Goal: Information Seeking & Learning: Learn about a topic

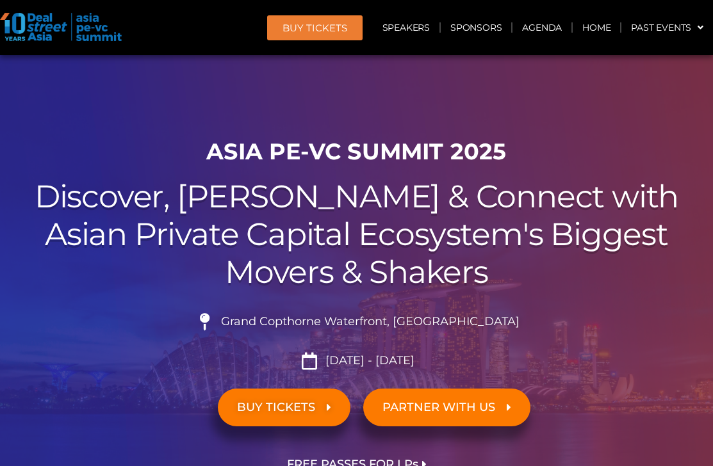
click at [300, 29] on span "BUY Tickets" at bounding box center [314, 28] width 65 height 10
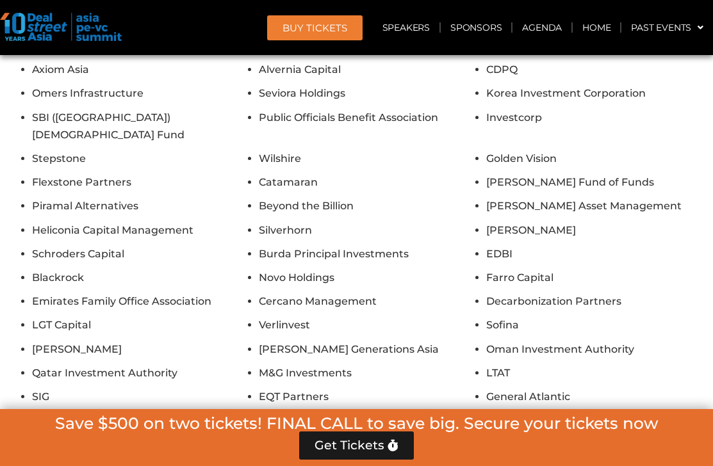
scroll to position [11739, 0]
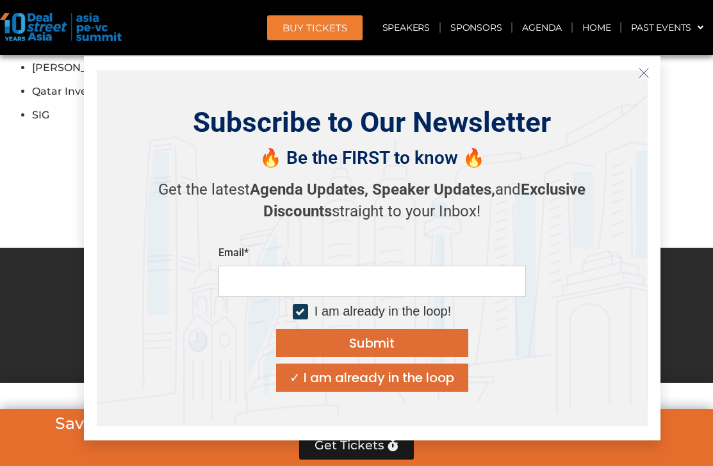
click at [306, 309] on div at bounding box center [300, 311] width 15 height 15
drag, startPoint x: 63, startPoint y: 316, endPoint x: 63, endPoint y: 308, distance: 8.4
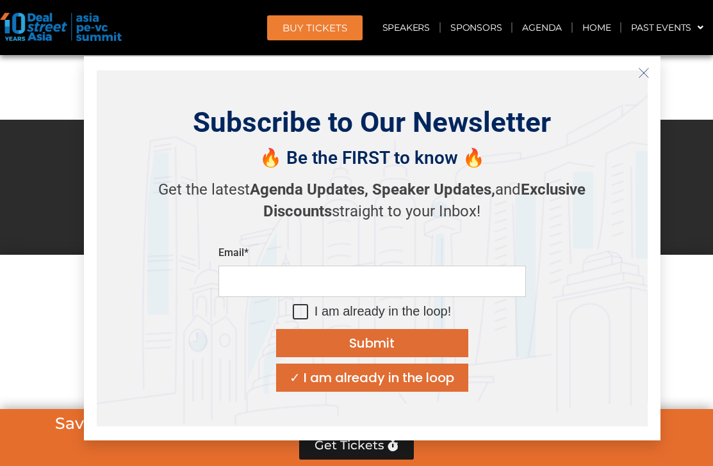
click at [368, 450] on span "Get Tickets" at bounding box center [350, 445] width 70 height 13
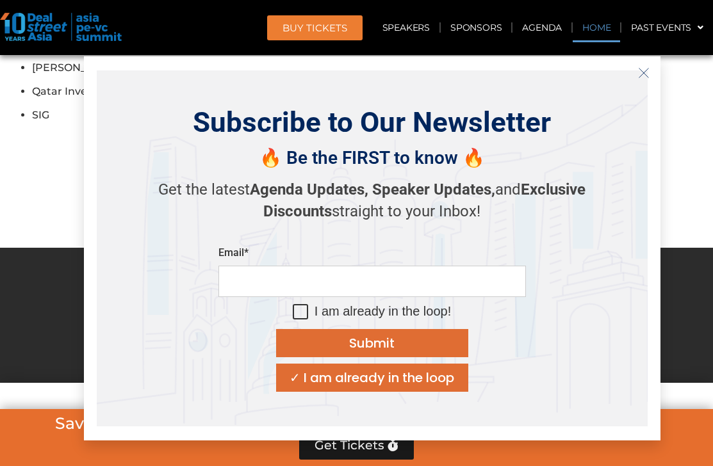
click at [592, 28] on link "Home" at bounding box center [596, 27] width 47 height 29
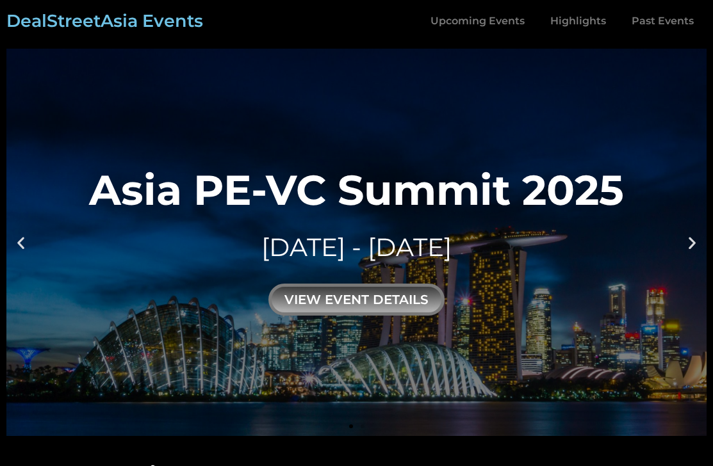
scroll to position [851, 0]
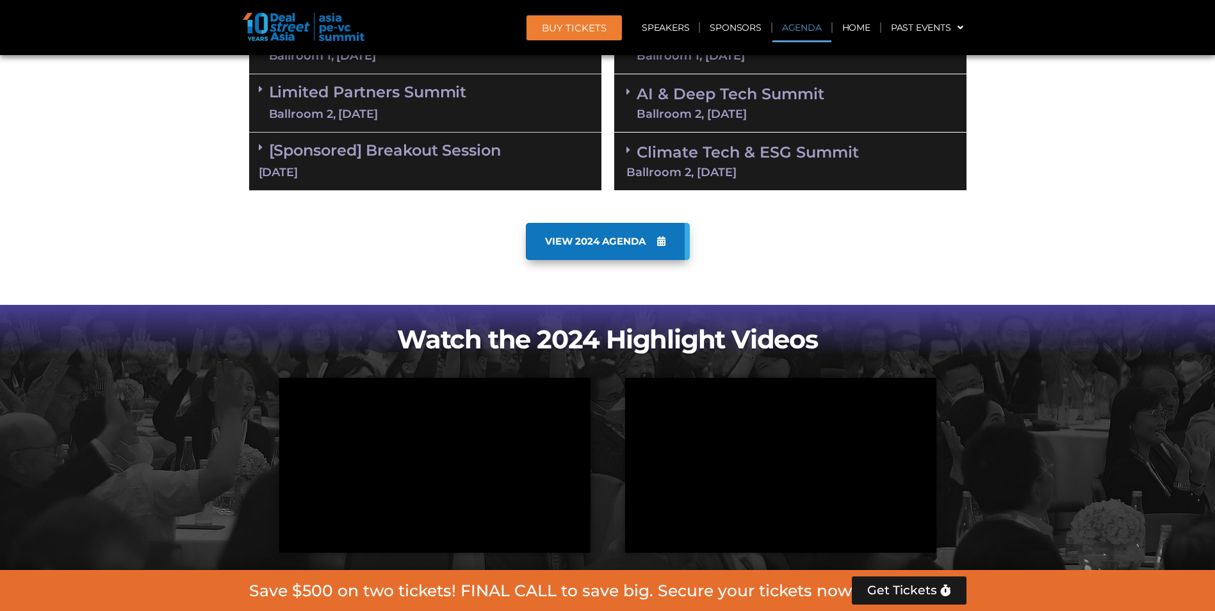
scroll to position [705, 0]
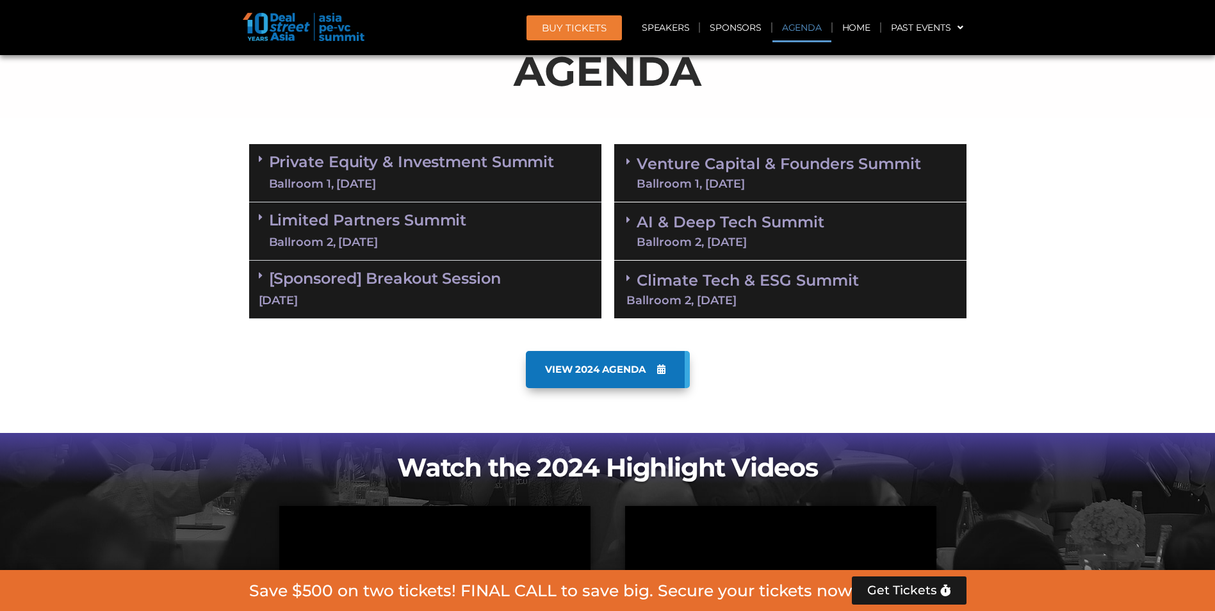
click at [404, 162] on link "Private Equity & Investment Summit Ballroom 1, 10 Sept" at bounding box center [412, 173] width 286 height 38
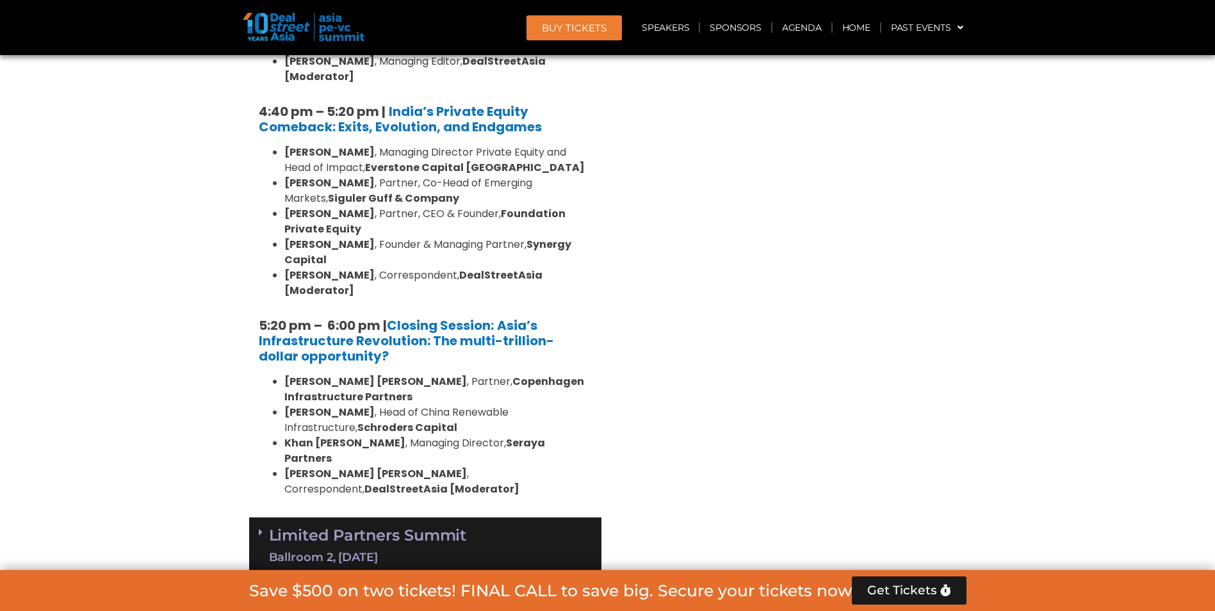
scroll to position [2562, 0]
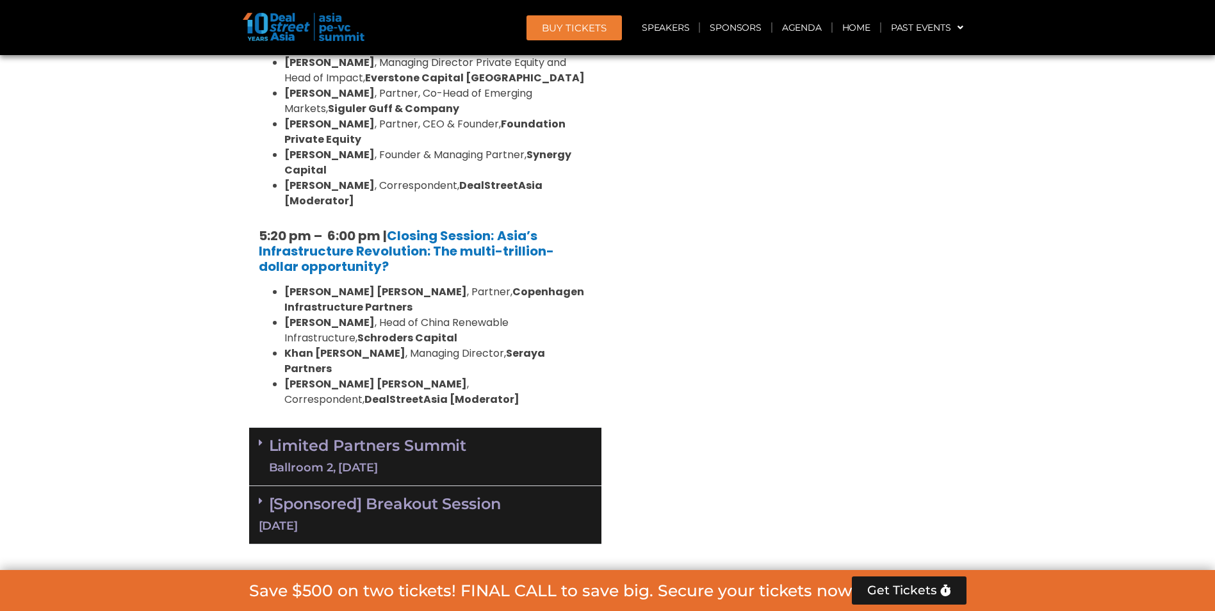
click at [455, 437] on link "Limited Partners Summit Ballroom 2, 10 Sept" at bounding box center [368, 456] width 198 height 38
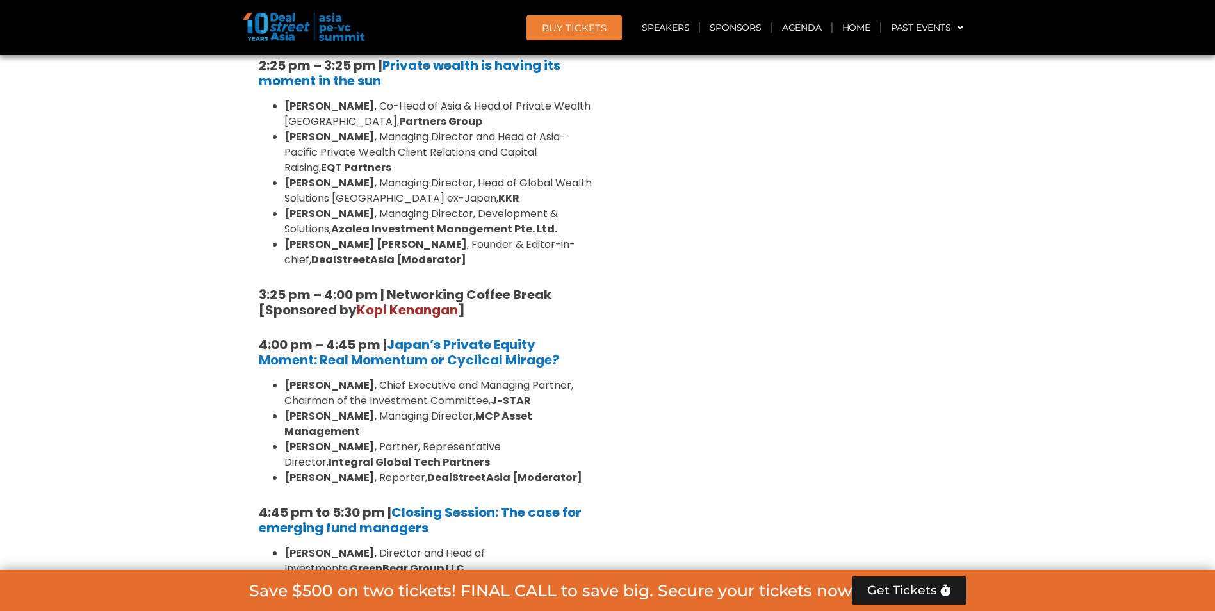
scroll to position [3843, 0]
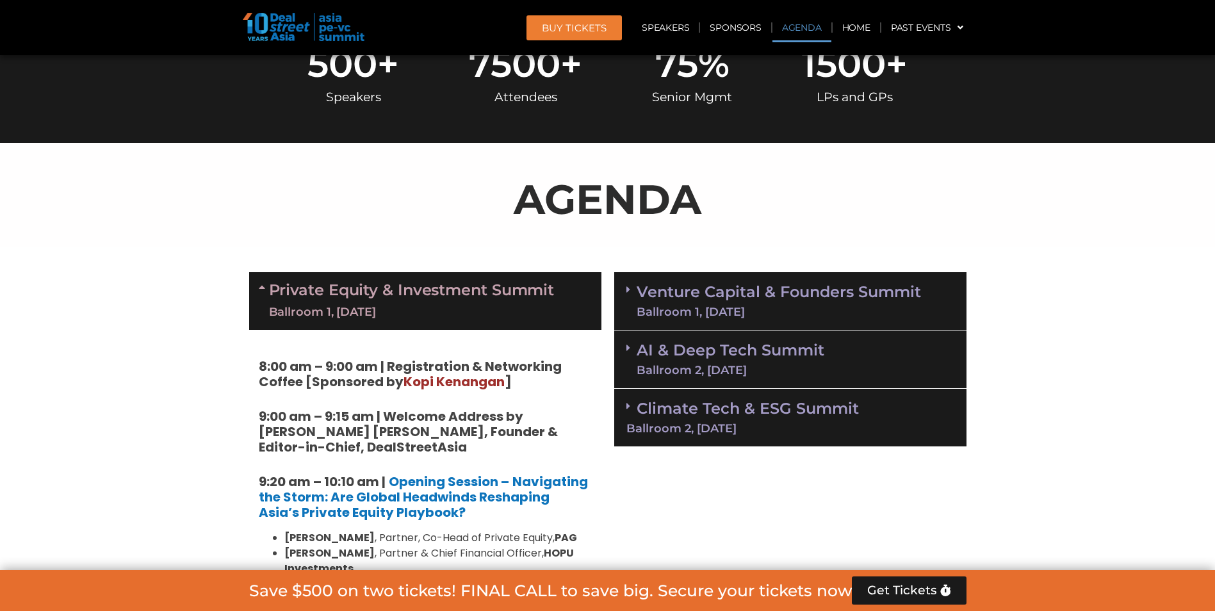
click at [740, 291] on link "Venture Capital & Founders​ Summit Ballroom 1, 11 Sept" at bounding box center [779, 300] width 284 height 33
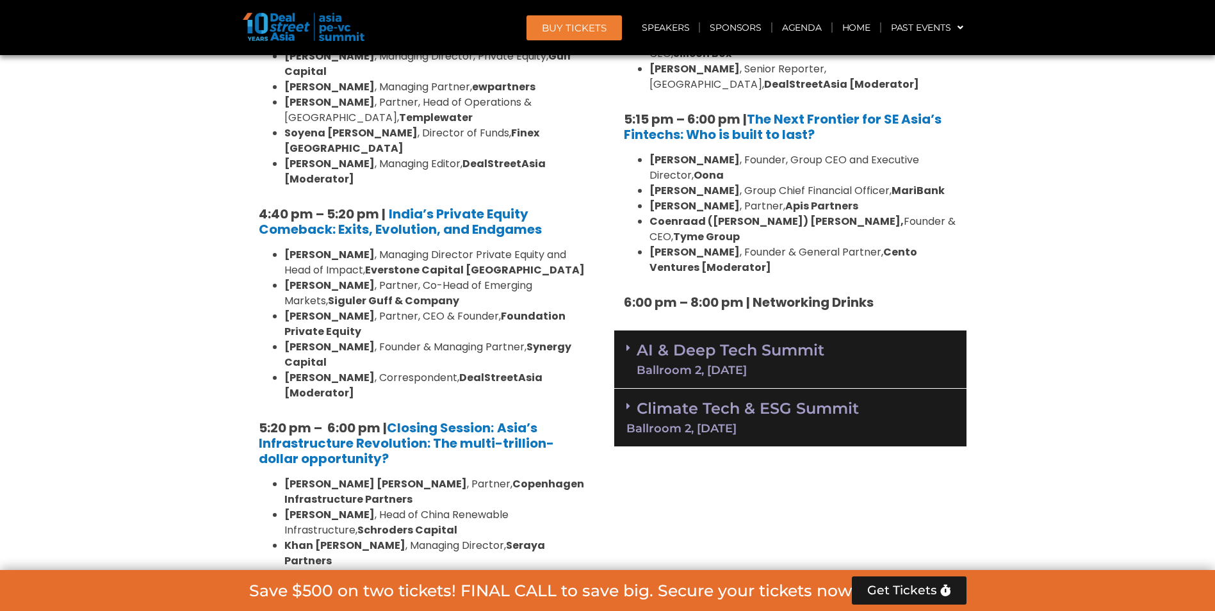
click at [737, 343] on link "AI & Deep Tech Summit Ballroom 2, 11 Sept" at bounding box center [731, 359] width 188 height 33
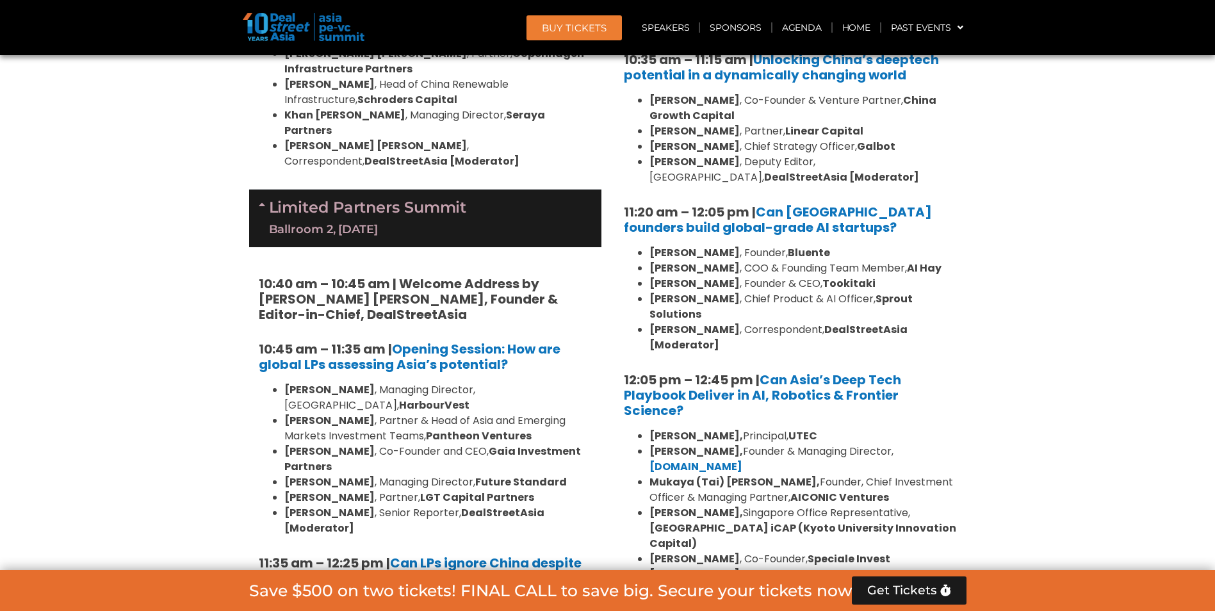
scroll to position [3011, 0]
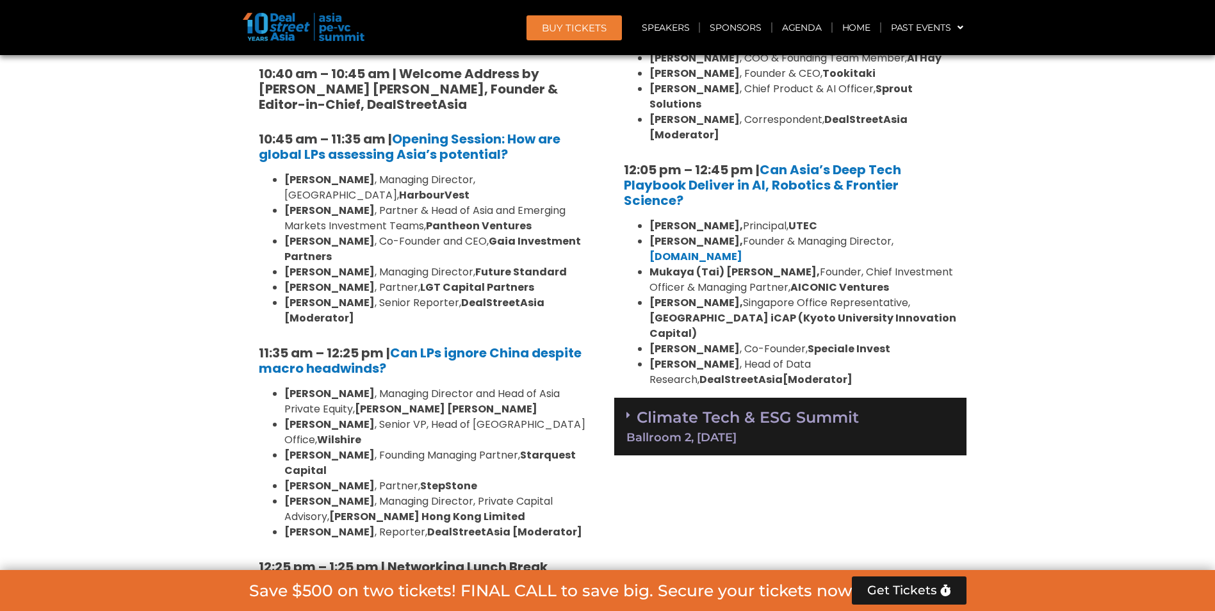
click at [801, 432] on div "Ballroom 2, [DATE]" at bounding box center [790, 438] width 328 height 12
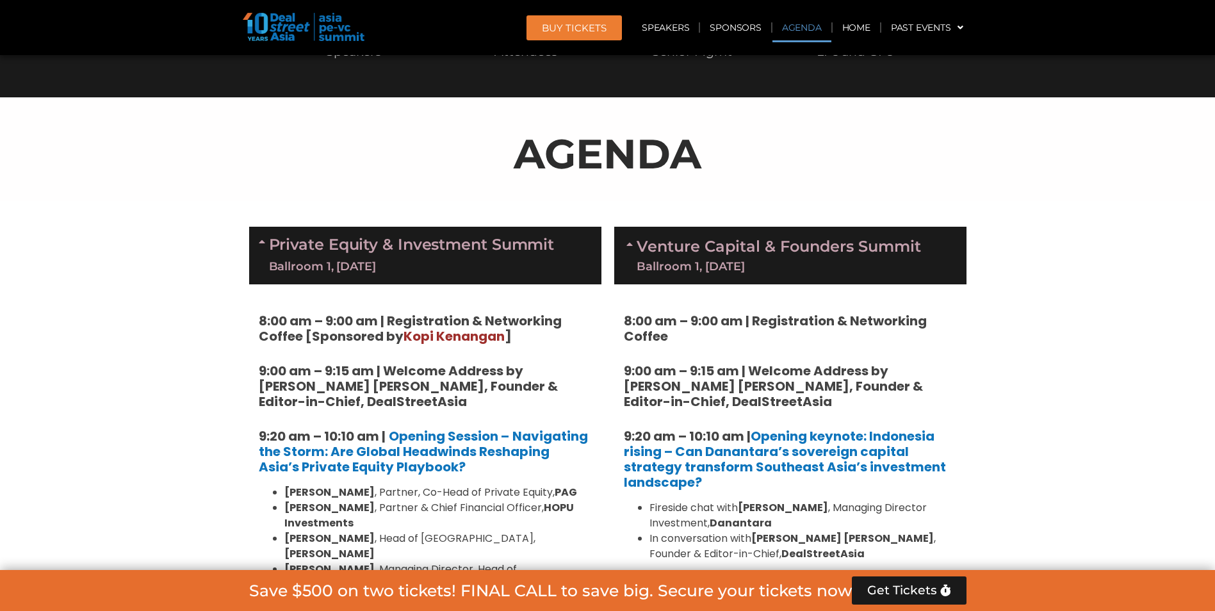
scroll to position [448, 0]
